Goal: Feedback & Contribution: Leave review/rating

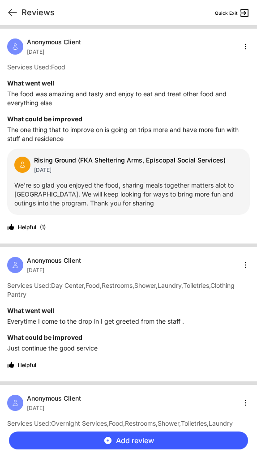
click at [141, 438] on span "Add review" at bounding box center [135, 440] width 38 height 11
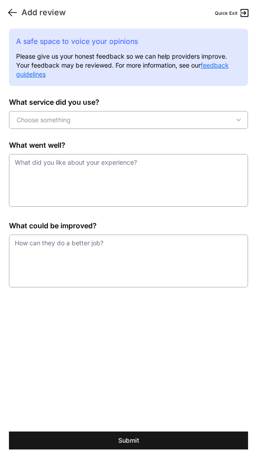
click at [13, 11] on icon at bounding box center [12, 12] width 11 height 11
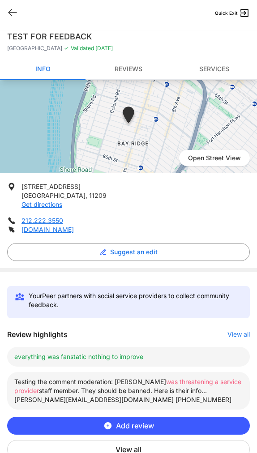
click at [128, 418] on button "Add review" at bounding box center [128, 426] width 243 height 18
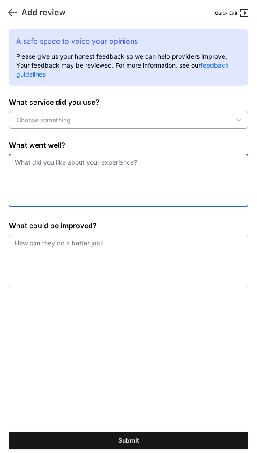
click at [96, 190] on textarea at bounding box center [128, 180] width 239 height 53
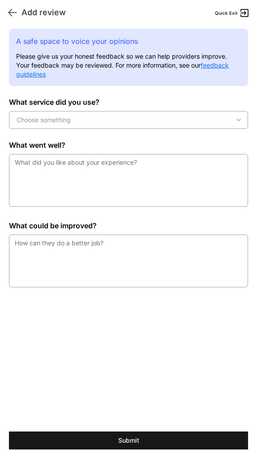
click at [102, 128] on button "Choose something" at bounding box center [128, 120] width 239 height 18
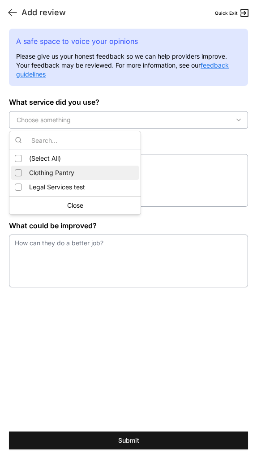
click at [77, 175] on div "Clothing Pantry" at bounding box center [75, 173] width 128 height 14
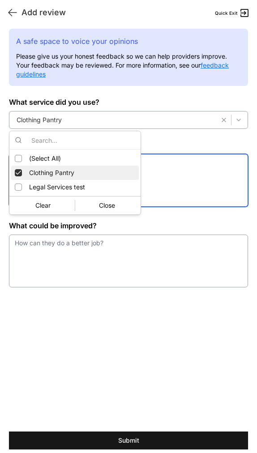
click at [171, 176] on textarea at bounding box center [128, 180] width 239 height 53
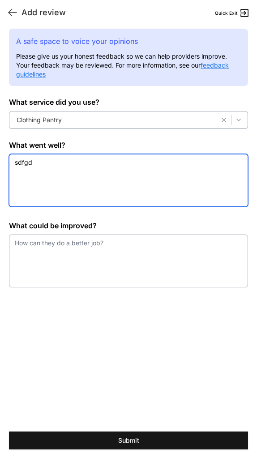
type textarea "sdfgd"
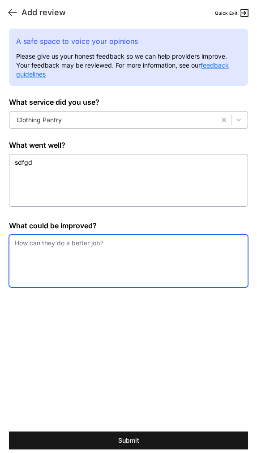
click at [137, 238] on textarea at bounding box center [128, 261] width 239 height 53
type textarea "fgaf"
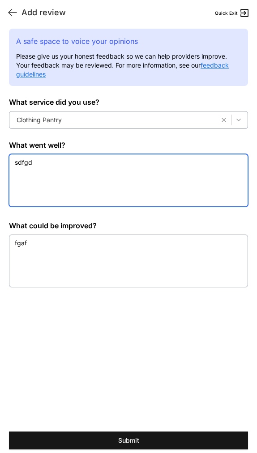
drag, startPoint x: 43, startPoint y: 171, endPoint x: 11, endPoint y: 165, distance: 32.2
click at [11, 165] on textarea "sdfgd" at bounding box center [128, 180] width 239 height 53
type textarea "great"
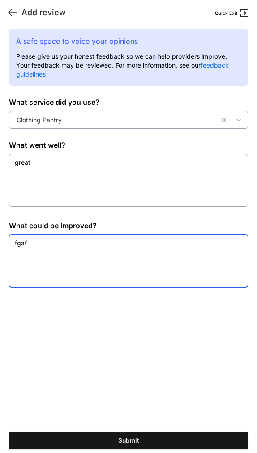
click at [38, 274] on textarea "fgaf" at bounding box center [128, 261] width 239 height 53
click at [44, 253] on textarea "fgaf" at bounding box center [128, 261] width 239 height 53
type textarea "o"
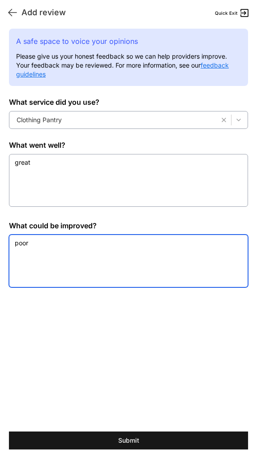
type textarea "poor"
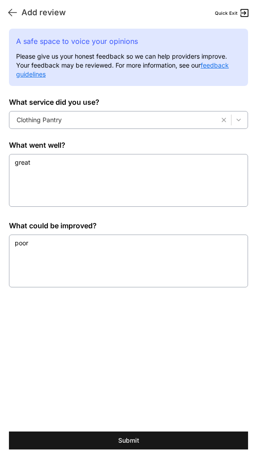
click at [77, 318] on div "A safe space to voice your opinions Please give us your honest feedback so we c…" at bounding box center [128, 228] width 257 height 399
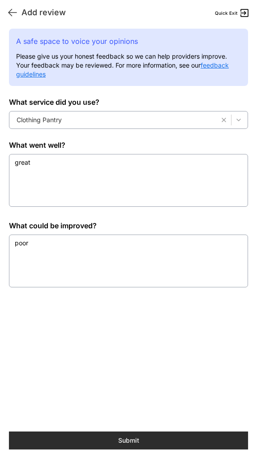
click at [138, 449] on button "Submit" at bounding box center [128, 441] width 239 height 18
click at [138, 445] on button "Submit" at bounding box center [128, 441] width 239 height 18
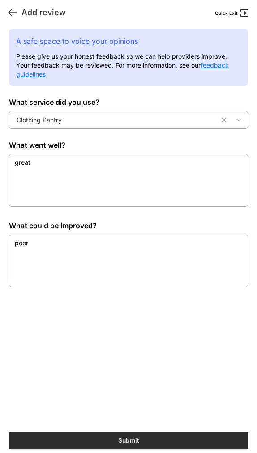
click at [138, 445] on button "Submit" at bounding box center [128, 441] width 239 height 18
